Goal: Task Accomplishment & Management: Manage account settings

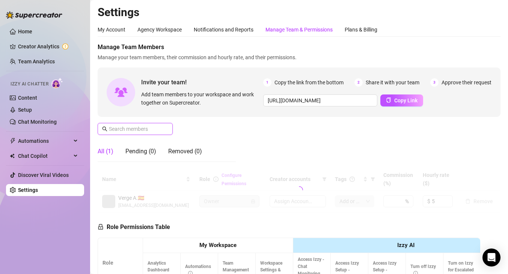
click at [153, 130] on input "text" at bounding box center [135, 129] width 53 height 8
click at [132, 131] on input "text" at bounding box center [135, 129] width 53 height 8
click at [128, 129] on input "text" at bounding box center [135, 129] width 53 height 8
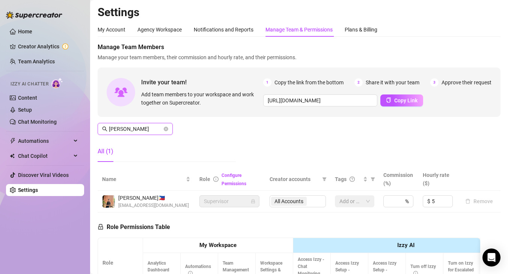
click at [142, 129] on input "[PERSON_NAME]" at bounding box center [135, 129] width 53 height 8
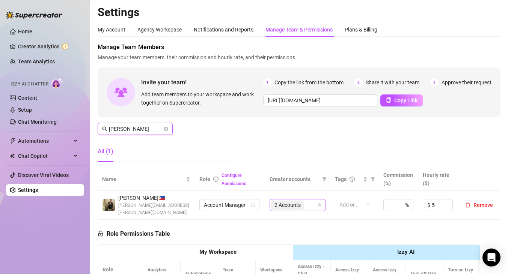
click at [295, 201] on span "2 Accounts" at bounding box center [287, 205] width 26 height 8
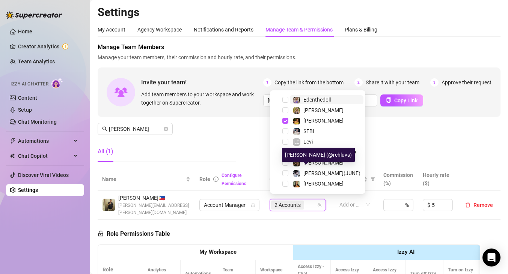
scroll to position [54, 0]
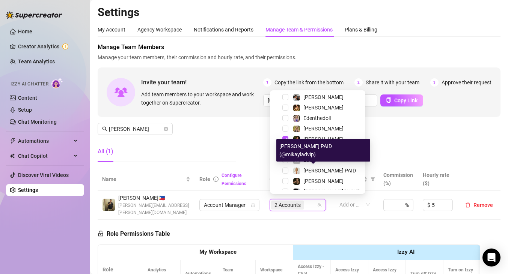
click at [237, 140] on div "Manage Team Members Manage your team members, their commission and hourly rate,…" at bounding box center [299, 105] width 403 height 125
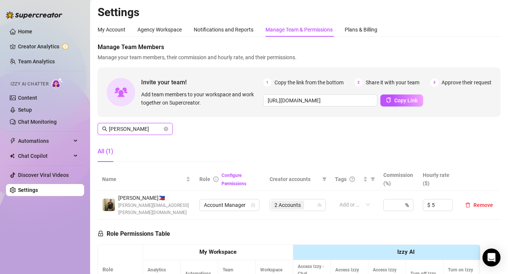
click at [123, 129] on input "[PERSON_NAME]" at bounding box center [135, 129] width 53 height 8
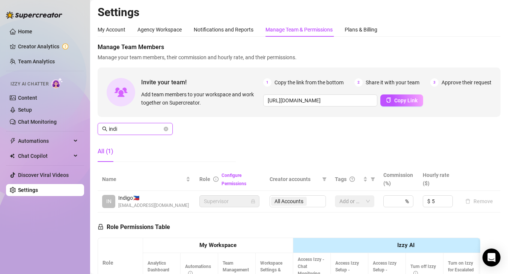
click at [123, 131] on input "indi" at bounding box center [135, 129] width 53 height 8
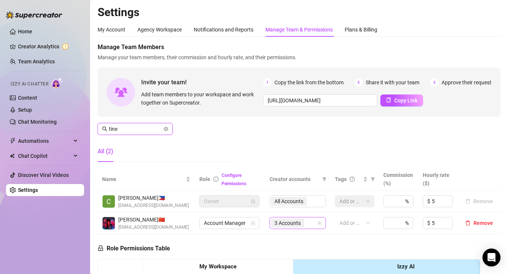
click at [291, 223] on span "3 Accounts" at bounding box center [287, 223] width 26 height 8
type input "tine"
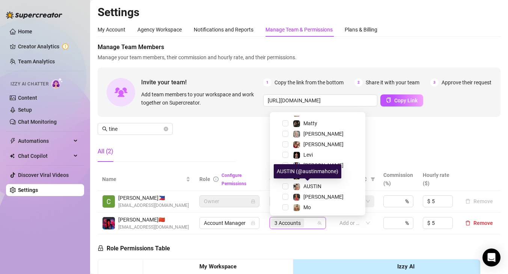
scroll to position [162, 0]
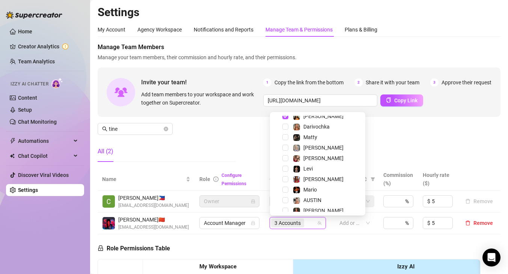
type input "j"
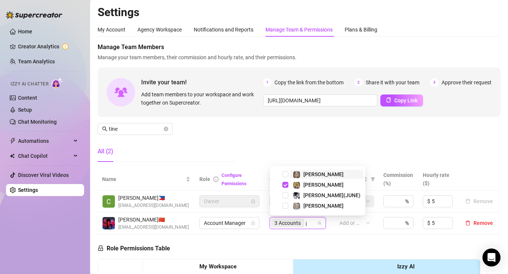
scroll to position [0, 0]
click at [235, 133] on div "Manage Team Members Manage your team members, their commission and hourly rate,…" at bounding box center [299, 105] width 403 height 125
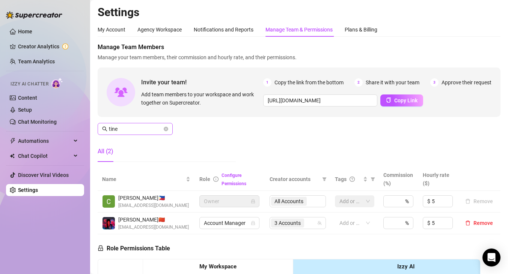
click at [133, 123] on span "tine" at bounding box center [135, 129] width 75 height 12
click at [126, 128] on input "tine" at bounding box center [135, 129] width 53 height 8
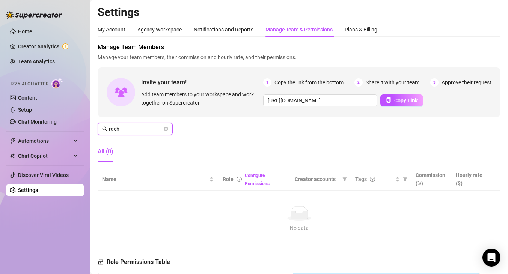
click at [122, 129] on input "rach" at bounding box center [135, 129] width 53 height 8
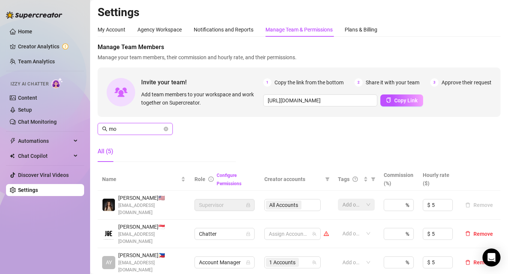
type input "m"
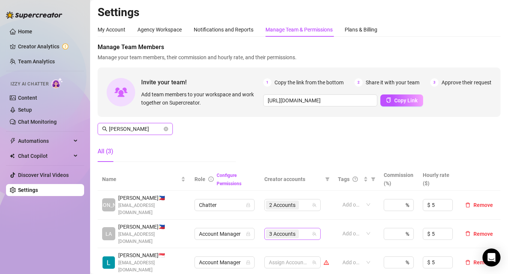
click at [290, 230] on span "3 Accounts" at bounding box center [282, 234] width 26 height 8
type input "[PERSON_NAME]"
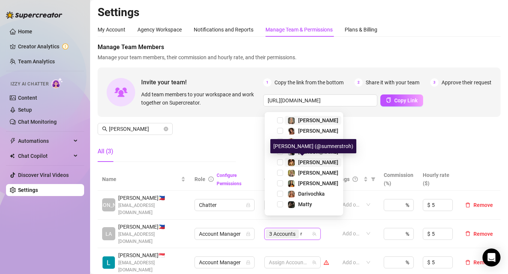
type input "ra"
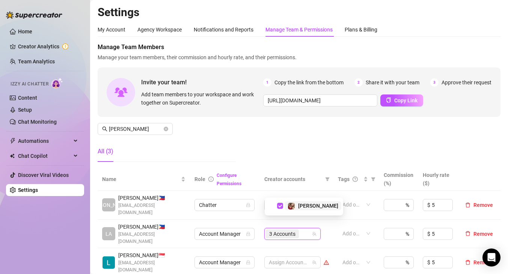
click at [217, 152] on div "All (3)" at bounding box center [167, 151] width 138 height 21
